Goal: Check status: Check status

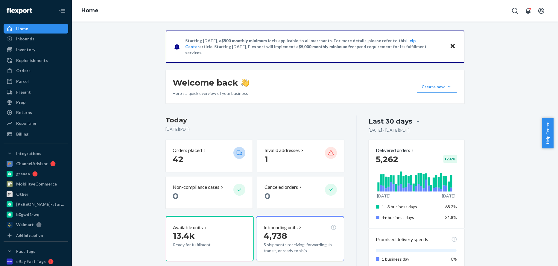
click at [279, 163] on p "1" at bounding box center [292, 159] width 56 height 11
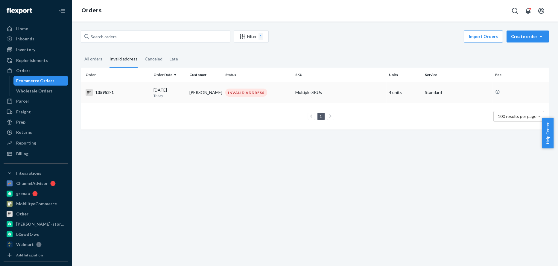
click at [101, 92] on div "135952-1" at bounding box center [117, 92] width 63 height 7
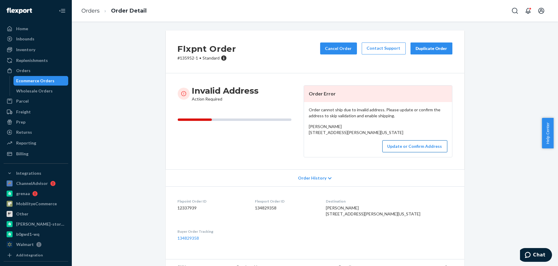
click at [411, 152] on button "Update or Confirm Address" at bounding box center [414, 146] width 65 height 12
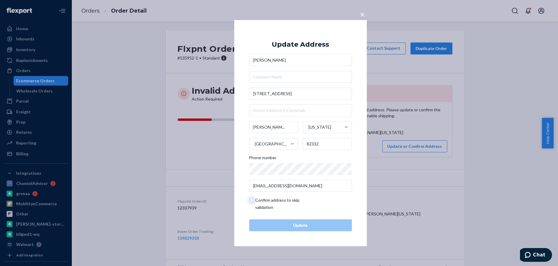
click at [251, 200] on input "checkbox" at bounding box center [283, 204] width 69 height 14
checkbox input "true"
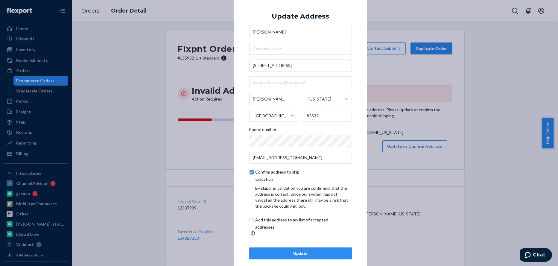
click at [302, 252] on div "Update" at bounding box center [300, 253] width 92 height 6
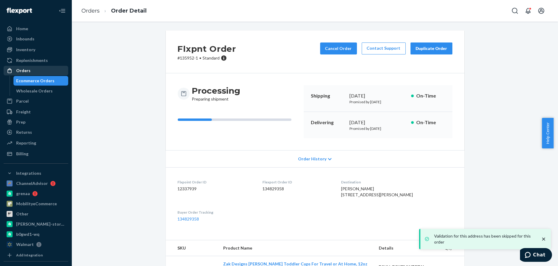
click at [25, 70] on div "Orders" at bounding box center [23, 71] width 14 height 6
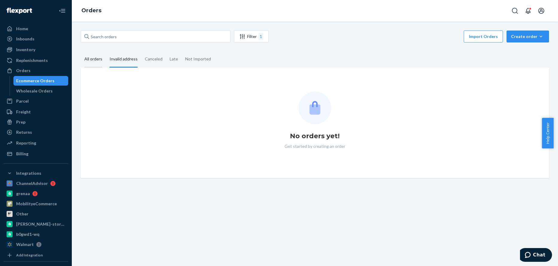
click at [95, 60] on div "All orders" at bounding box center [93, 59] width 18 height 16
click at [81, 51] on input "All orders" at bounding box center [81, 51] width 0 height 0
